Goal: Navigation & Orientation: Find specific page/section

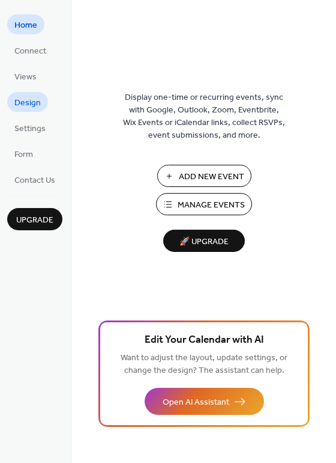
click at [24, 97] on span "Design" at bounding box center [27, 103] width 26 height 13
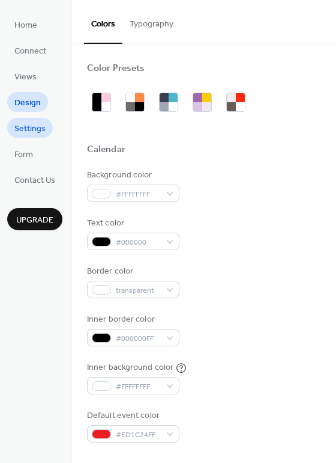
click at [28, 123] on span "Settings" at bounding box center [29, 129] width 31 height 13
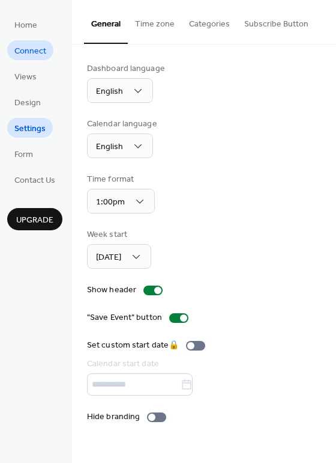
click at [31, 53] on span "Connect" at bounding box center [30, 51] width 32 height 13
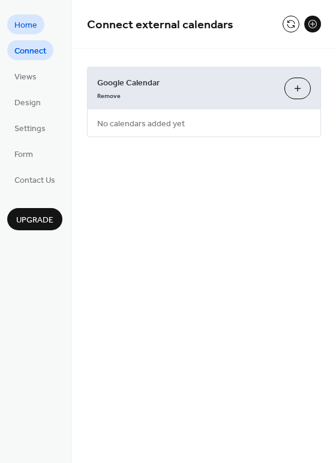
click at [25, 24] on span "Home" at bounding box center [25, 25] width 23 height 13
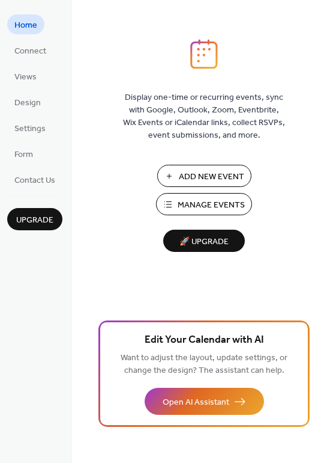
click at [28, 36] on ul "Home Connect Views Design Settings Form Contact Us" at bounding box center [34, 101] width 55 height 175
click at [28, 45] on span "Connect" at bounding box center [30, 51] width 32 height 13
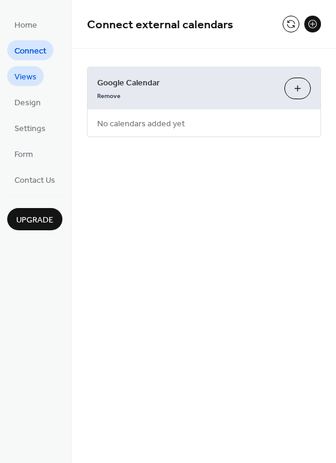
click at [29, 77] on span "Views" at bounding box center [25, 77] width 22 height 13
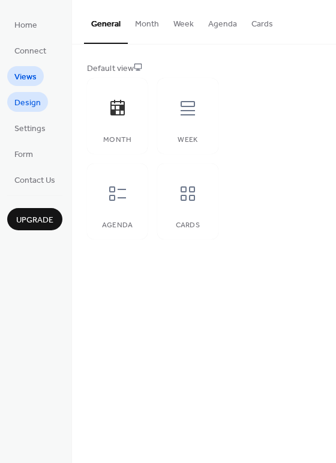
click at [28, 97] on span "Design" at bounding box center [27, 103] width 26 height 13
